Goal: Check status: Check status

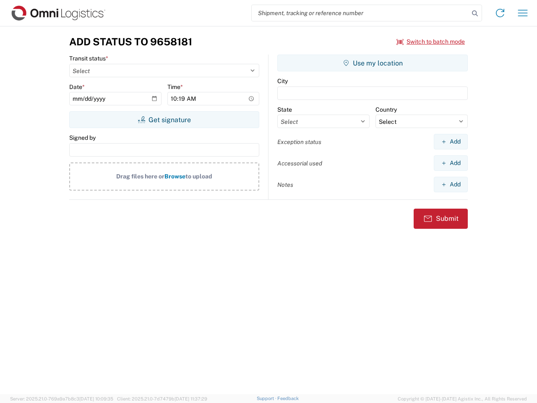
click at [360, 13] on input "search" at bounding box center [360, 13] width 217 height 16
click at [475, 13] on icon at bounding box center [475, 14] width 12 height 12
click at [500, 13] on icon at bounding box center [499, 12] width 13 height 13
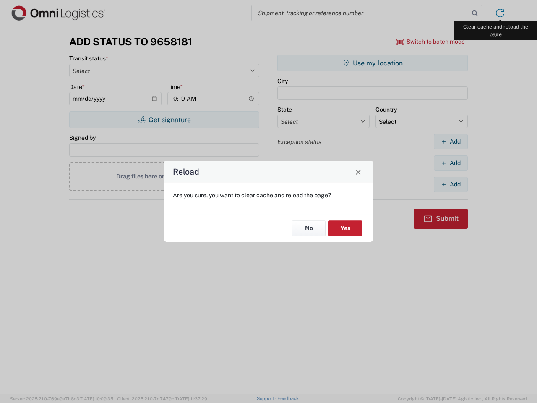
click at [523, 13] on div "Reload Are you sure, you want to clear cache and reload the page? No Yes" at bounding box center [268, 201] width 537 height 403
click at [431, 42] on div "Reload Are you sure, you want to clear cache and reload the page? No Yes" at bounding box center [268, 201] width 537 height 403
click at [164, 120] on div "Reload Are you sure, you want to clear cache and reload the page? No Yes" at bounding box center [268, 201] width 537 height 403
click at [372, 63] on div "Reload Are you sure, you want to clear cache and reload the page? No Yes" at bounding box center [268, 201] width 537 height 403
click at [450, 141] on div "Reload Are you sure, you want to clear cache and reload the page? No Yes" at bounding box center [268, 201] width 537 height 403
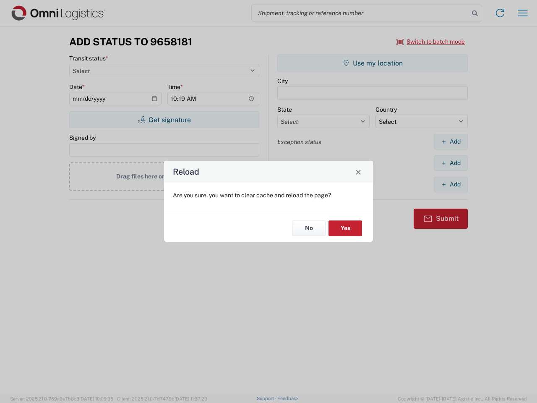
click at [450, 163] on div "Reload Are you sure, you want to clear cache and reload the page? No Yes" at bounding box center [268, 201] width 537 height 403
click at [450, 184] on div "Reload Are you sure, you want to clear cache and reload the page? No Yes" at bounding box center [268, 201] width 537 height 403
